Goal: Information Seeking & Learning: Learn about a topic

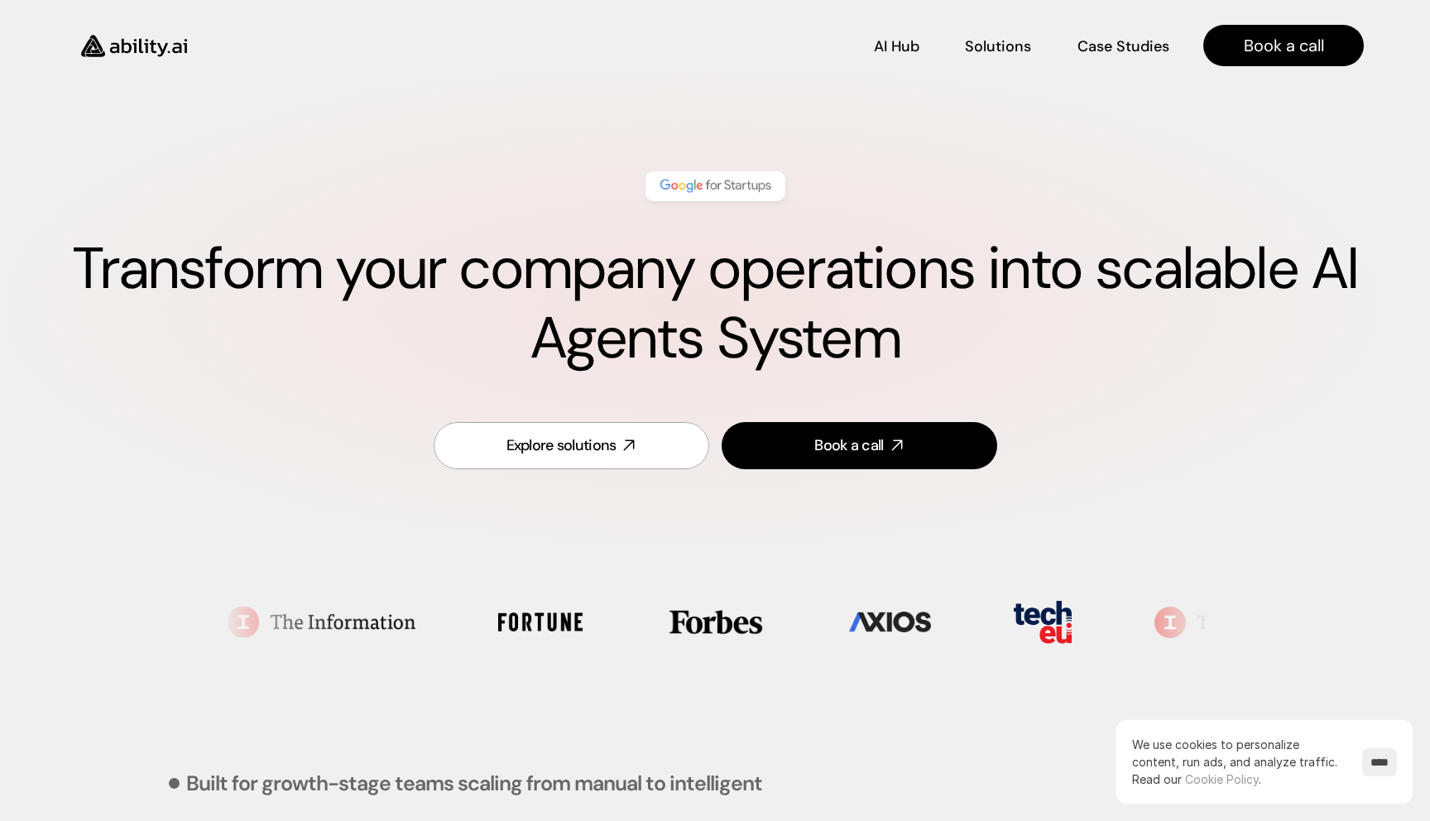
click at [637, 274] on h1 "Transform your company operations into scalable AI Agents System" at bounding box center [715, 303] width 1298 height 139
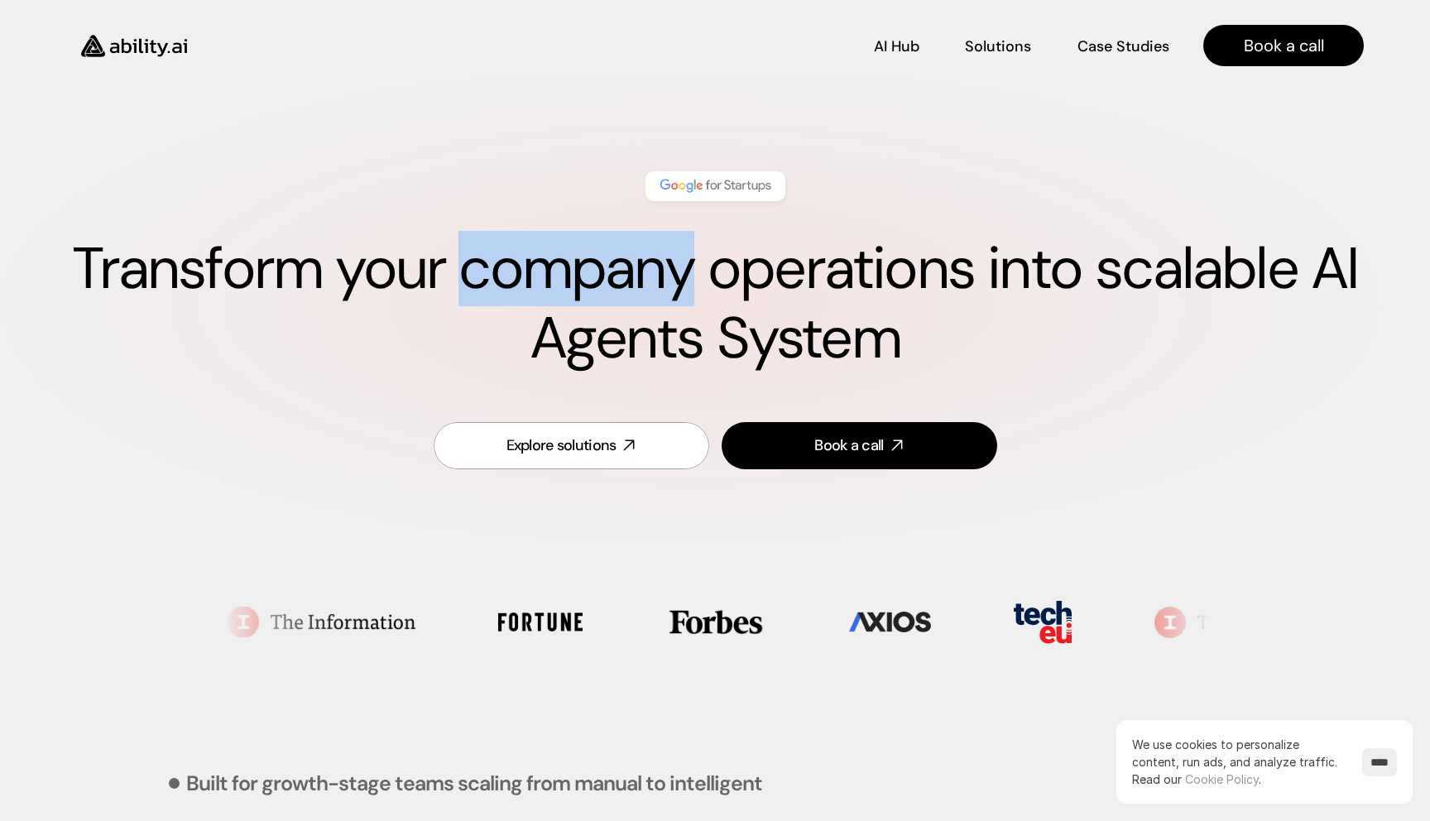
click at [637, 274] on h1 "Transform your company operations into scalable AI Agents System" at bounding box center [715, 303] width 1298 height 139
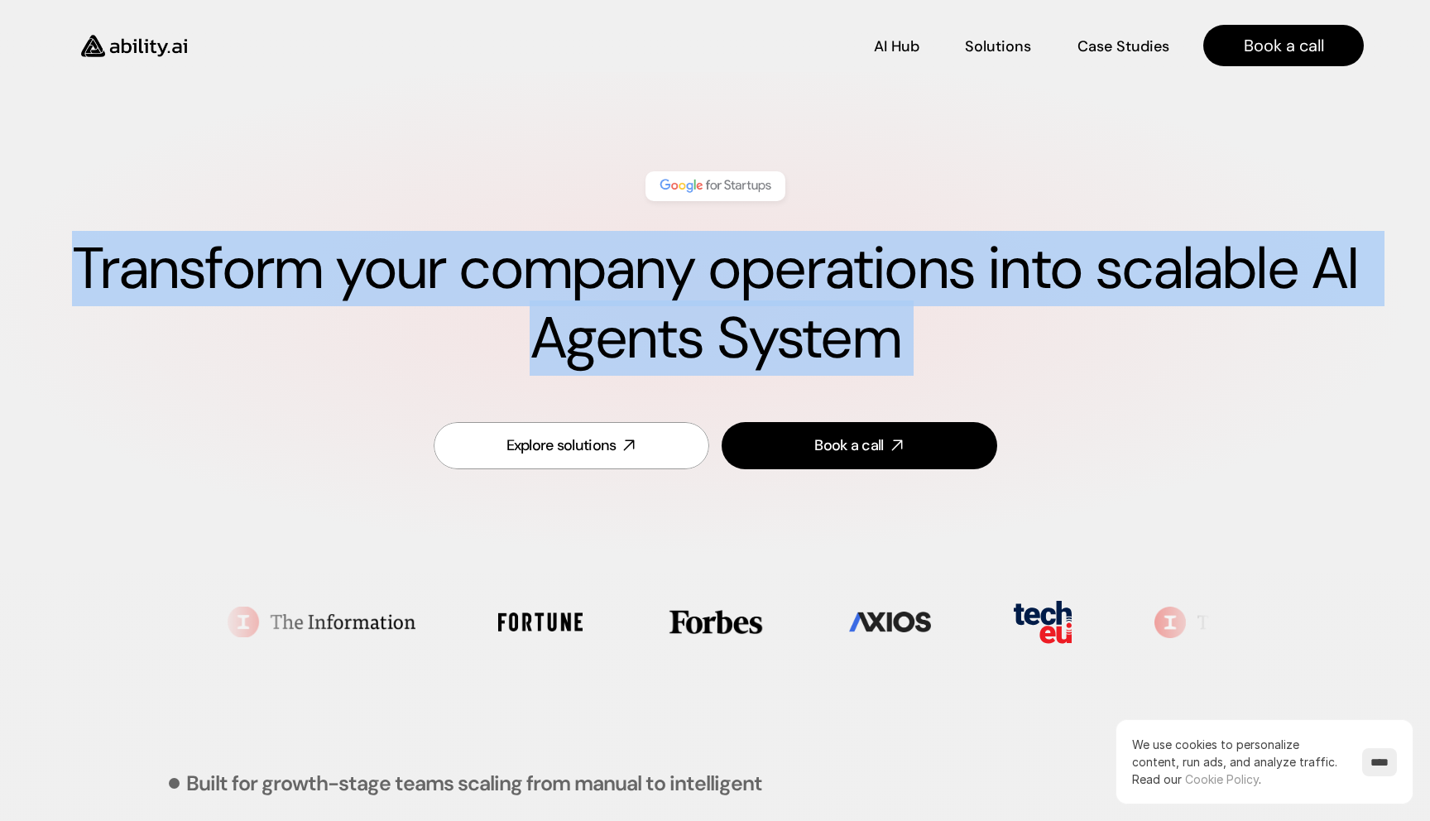
click at [637, 274] on h1 "Transform your company operations into scalable AI Agents System" at bounding box center [715, 303] width 1298 height 139
click at [565, 454] on div "Explore solutions" at bounding box center [562, 445] width 110 height 21
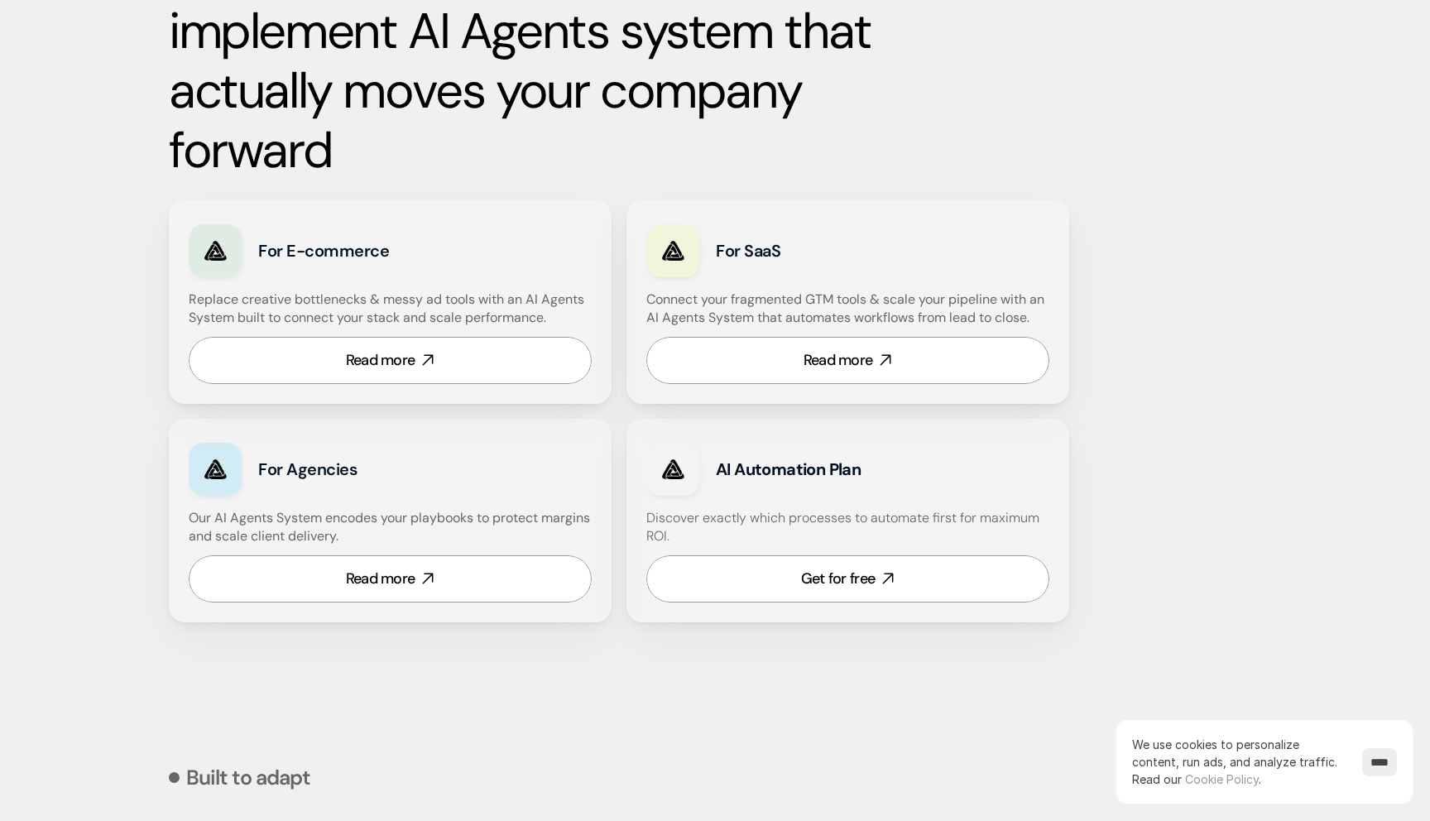
scroll to position [932, 0]
click at [794, 345] on link "Read more" at bounding box center [848, 359] width 403 height 47
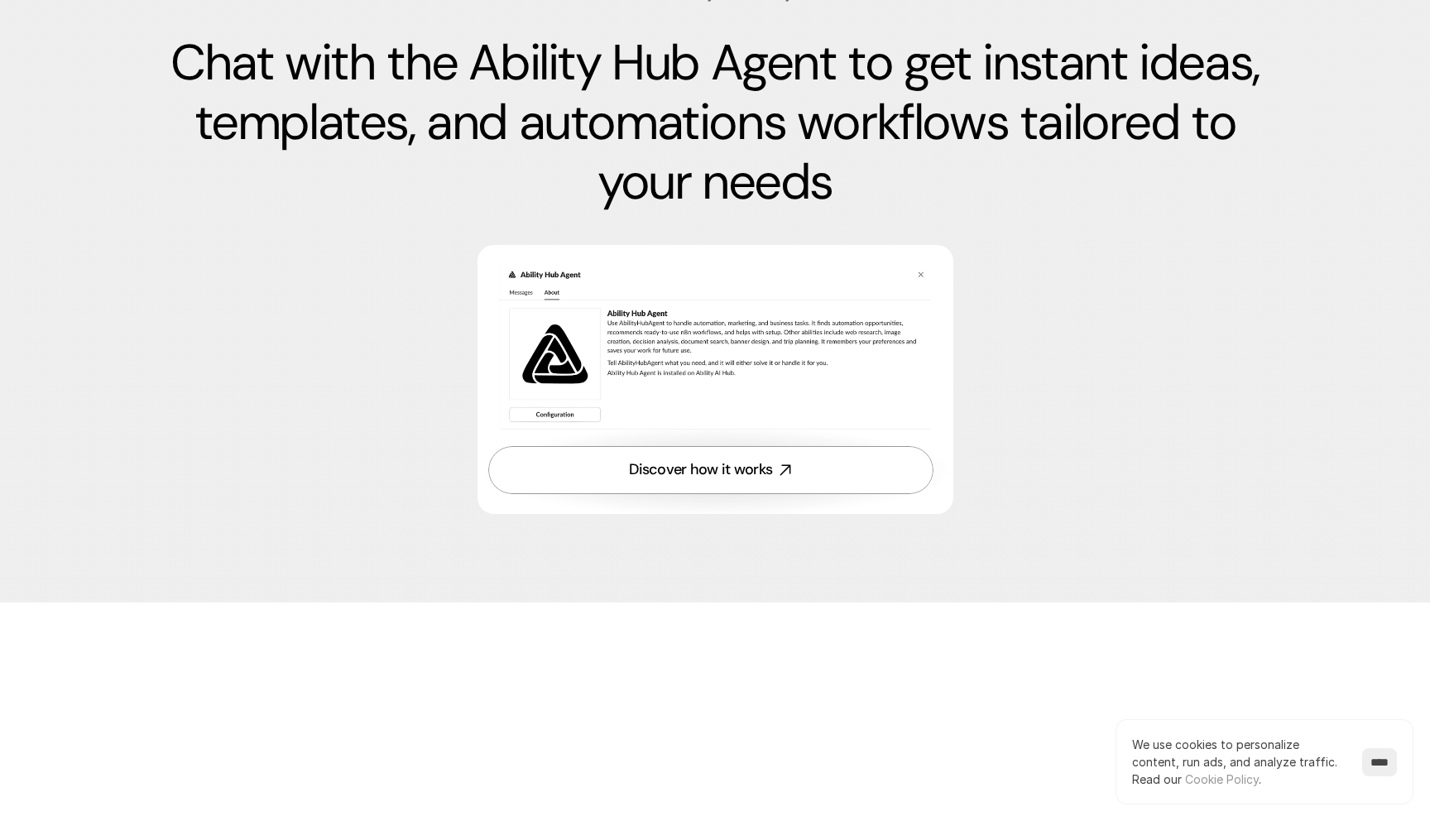
scroll to position [4743, 0]
click at [705, 479] on div "Discover how it works" at bounding box center [700, 469] width 143 height 21
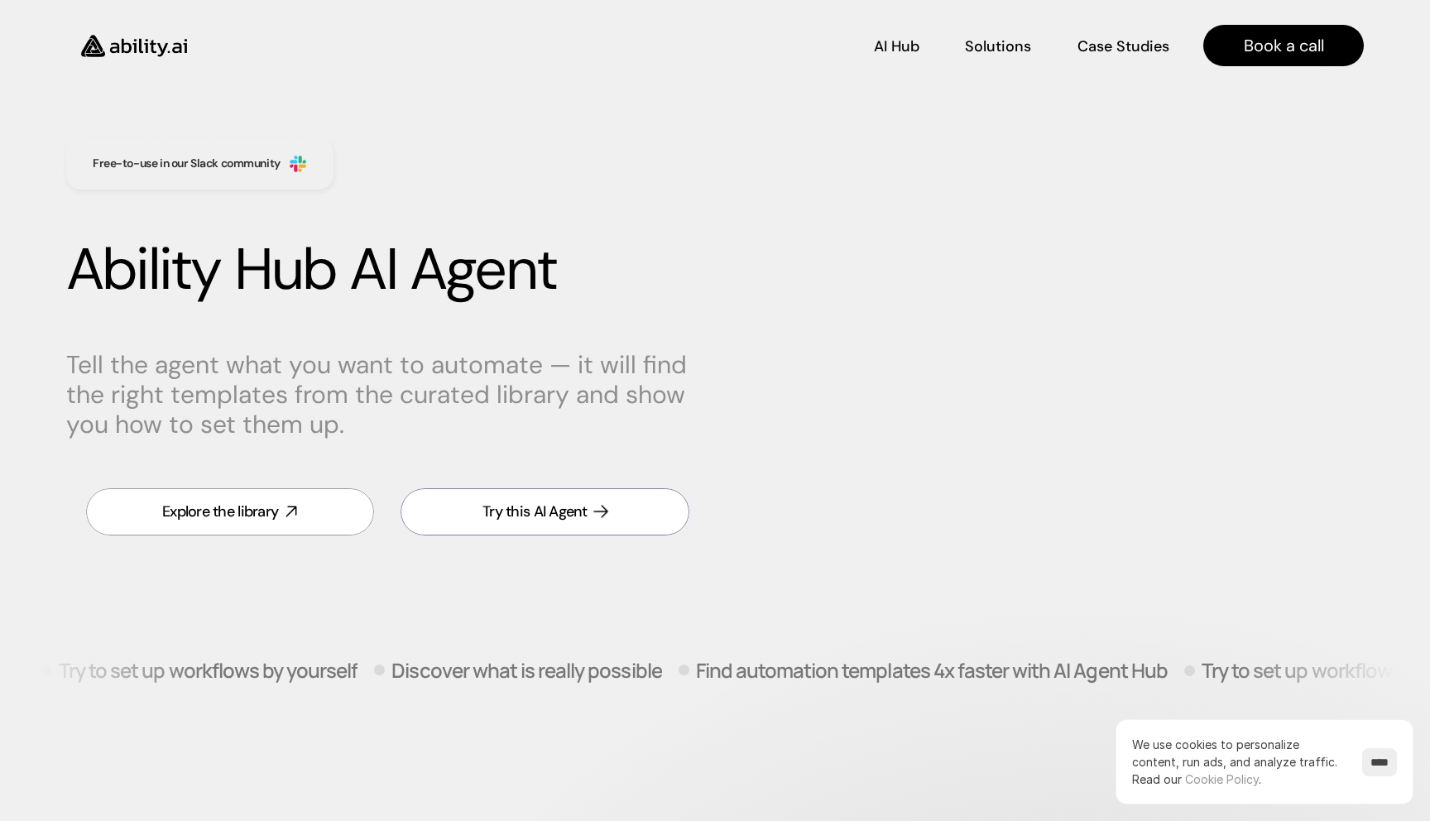
click at [604, 519] on link "Try this AI Agent" at bounding box center [545, 511] width 288 height 47
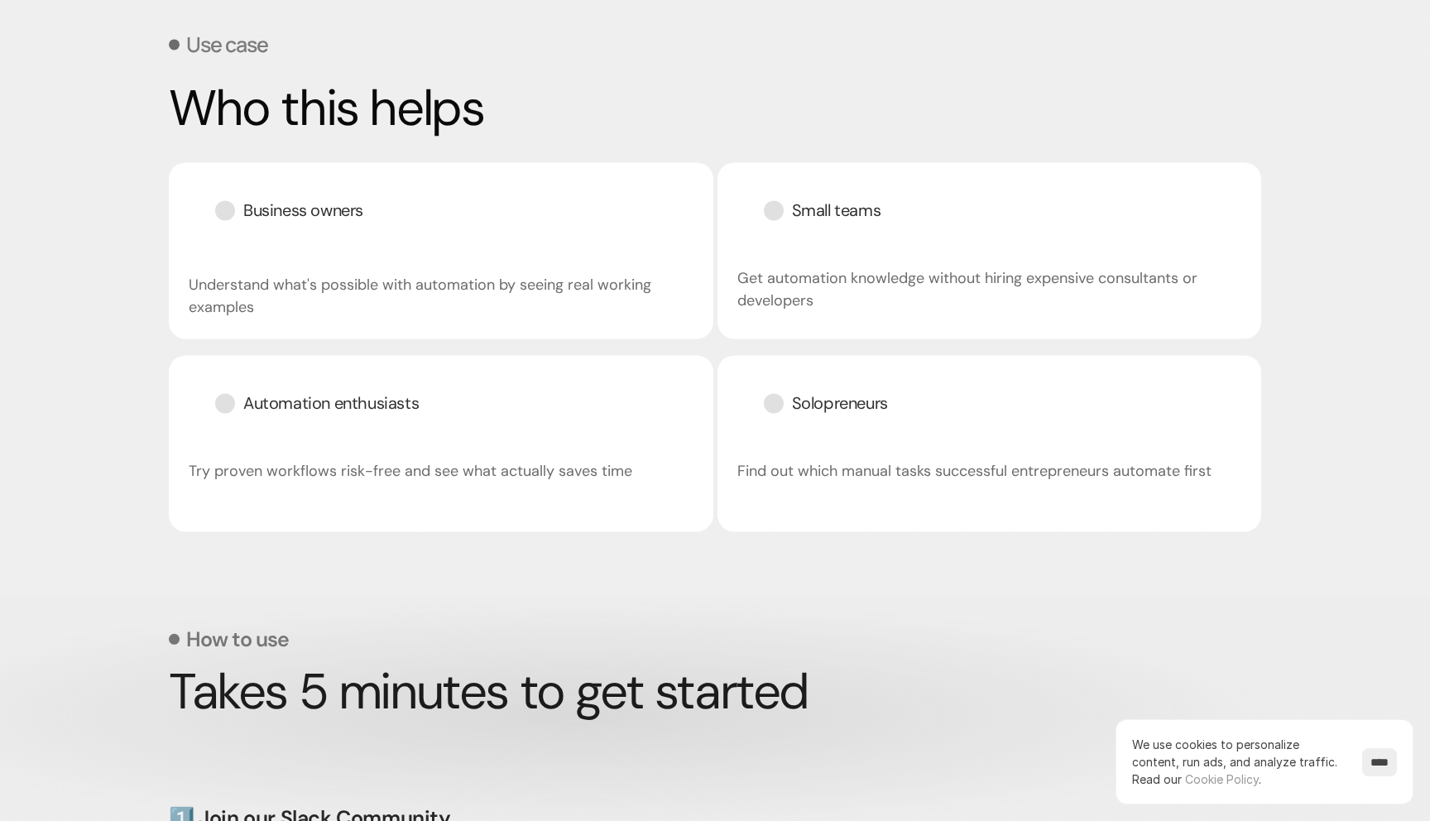
scroll to position [2584, 0]
